Goal: Task Accomplishment & Management: Use online tool/utility

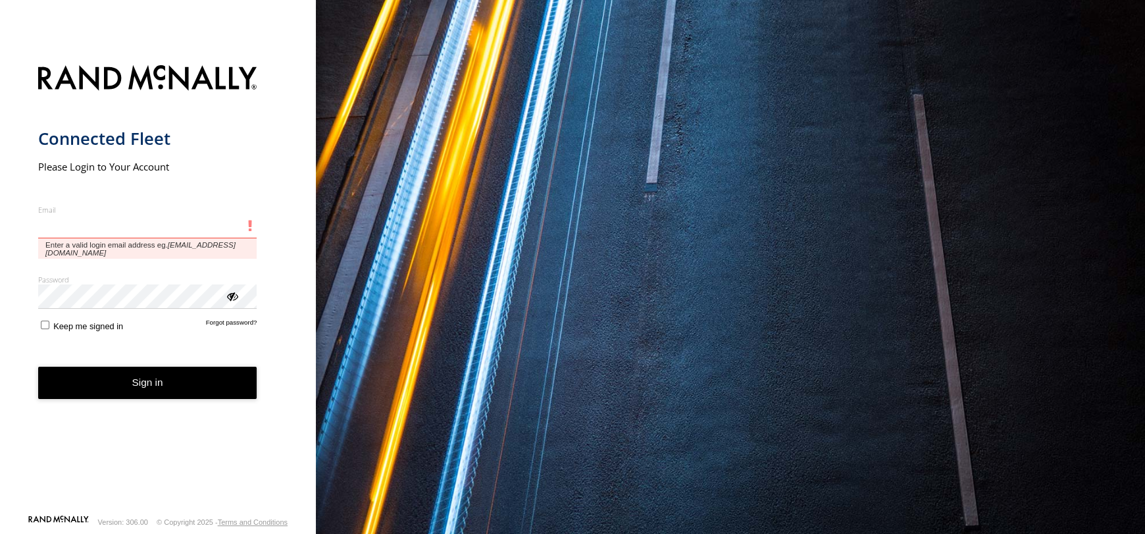
type input "**********"
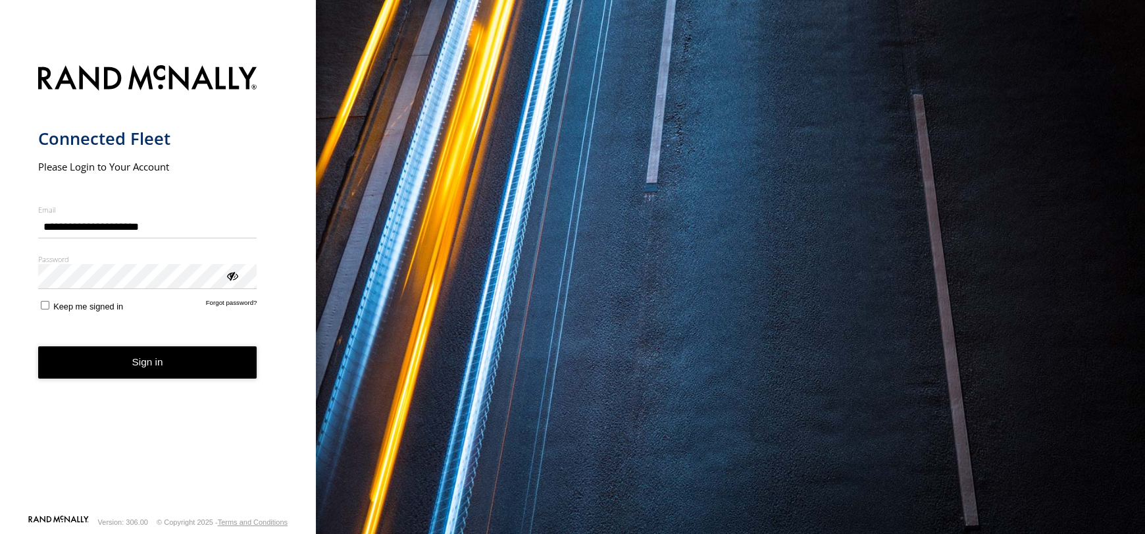
click at [93, 353] on form "**********" at bounding box center [158, 285] width 240 height 457
click at [172, 359] on button "Sign in" at bounding box center [147, 362] width 219 height 32
